Goal: Find contact information: Obtain details needed to contact an individual or organization

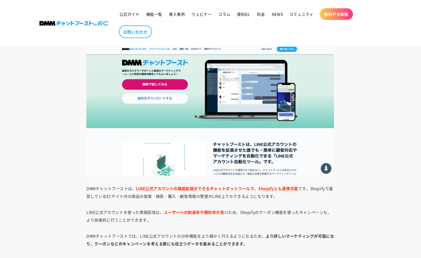
scroll to position [5324, 0]
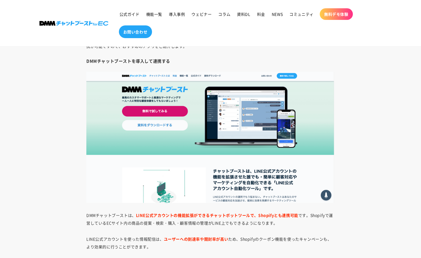
click at [142, 34] on span "お問い合わせ" at bounding box center [135, 31] width 24 height 5
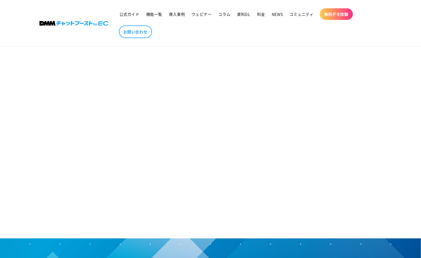
scroll to position [236, 0]
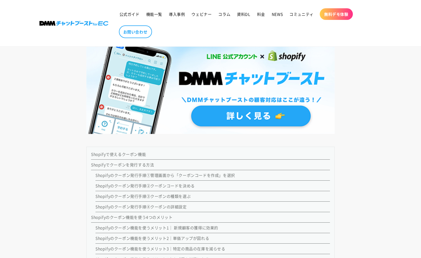
scroll to position [311, 0]
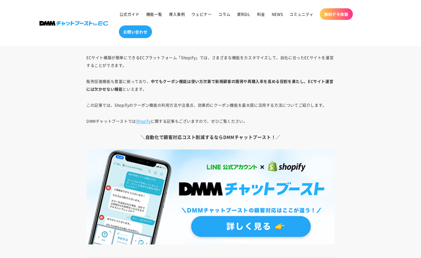
click at [143, 35] on link "お問い合わせ" at bounding box center [135, 31] width 33 height 13
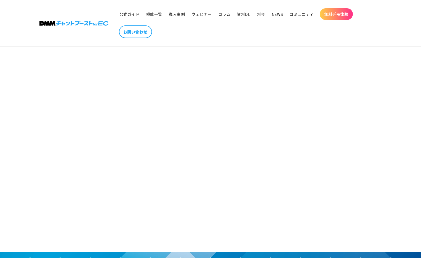
scroll to position [254, 0]
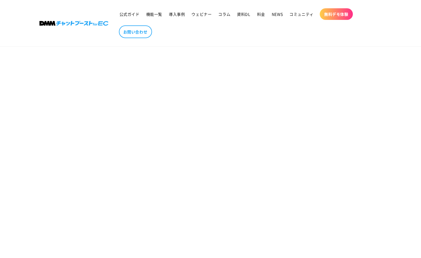
scroll to position [66, 0]
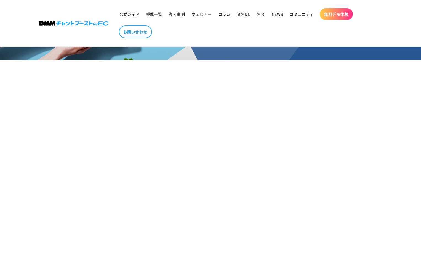
click at [106, 159] on section "お問い合わせ" at bounding box center [210, 204] width 421 height 420
click at [98, 183] on section "お問い合わせ" at bounding box center [210, 204] width 421 height 420
click at [91, 134] on section "お問い合わせ" at bounding box center [210, 204] width 421 height 420
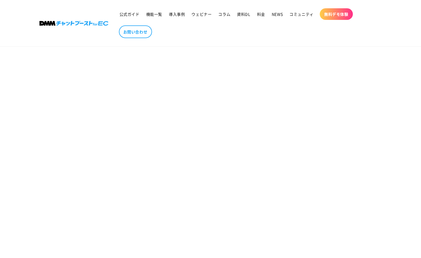
scroll to position [110, 0]
click at [43, 136] on section "お問い合わせ" at bounding box center [210, 160] width 421 height 420
